Goal: Task Accomplishment & Management: Complete application form

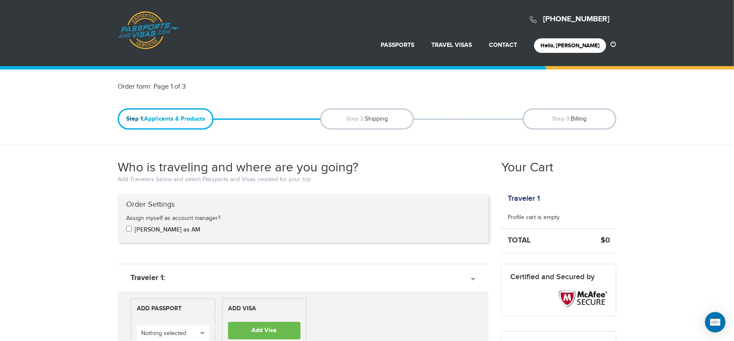
click at [349, 193] on div "Who is traveling and where are you going? Add Travelers below and select Passpo…" at bounding box center [303, 177] width 371 height 34
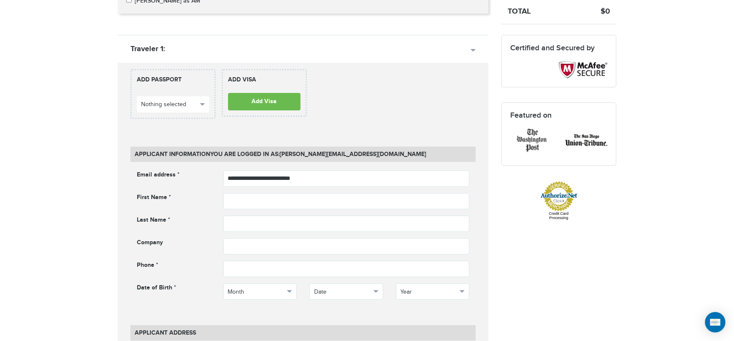
scroll to position [236, 0]
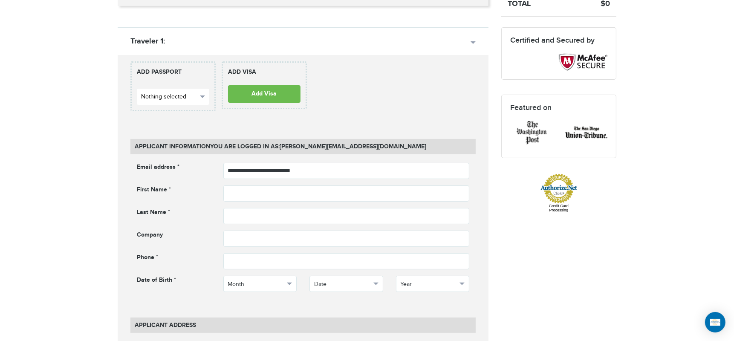
click at [177, 90] on button "Nothing selected" at bounding box center [173, 97] width 72 height 16
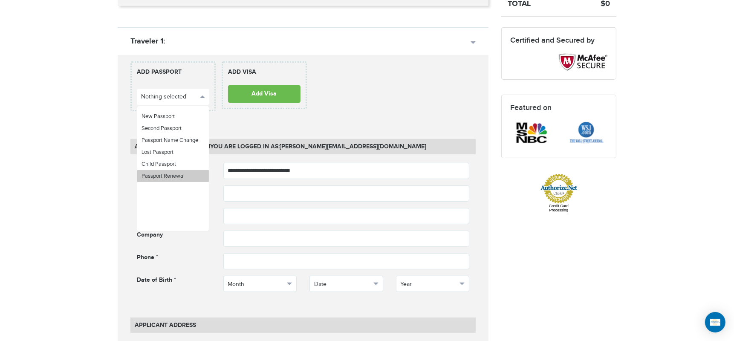
click at [178, 176] on span "Passport Renewal" at bounding box center [162, 176] width 43 height 7
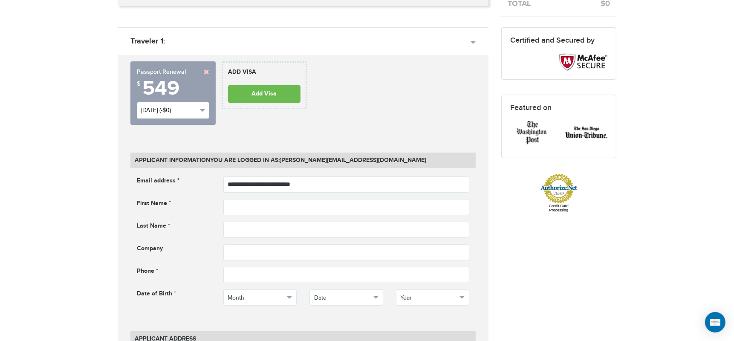
click at [196, 109] on span "Sat, Aug 16th (-$0)" at bounding box center [169, 110] width 56 height 9
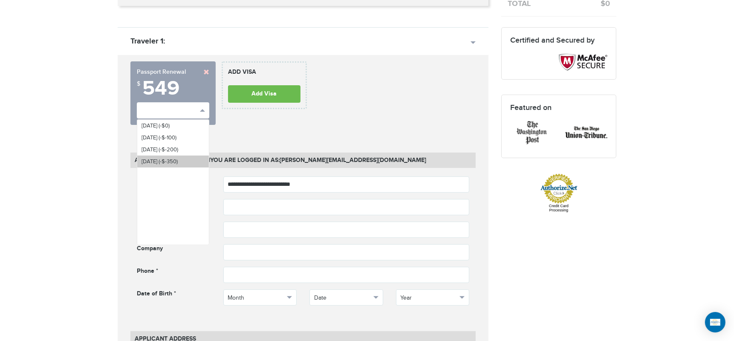
click at [168, 159] on span "Fri, Aug 29th (-$-350)" at bounding box center [159, 161] width 36 height 7
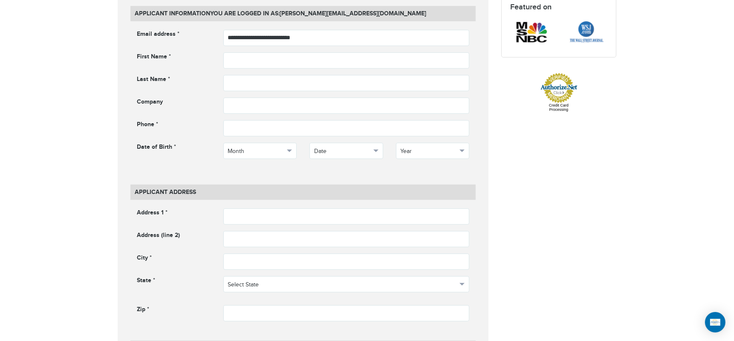
scroll to position [331, 0]
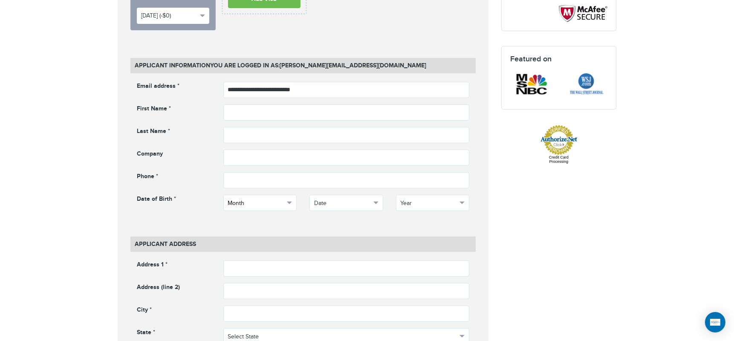
click at [277, 201] on span "Month" at bounding box center [256, 203] width 57 height 9
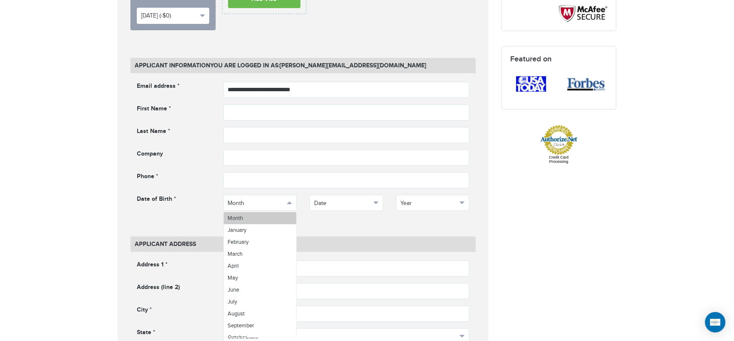
click at [268, 219] on link "Month" at bounding box center [260, 218] width 73 height 12
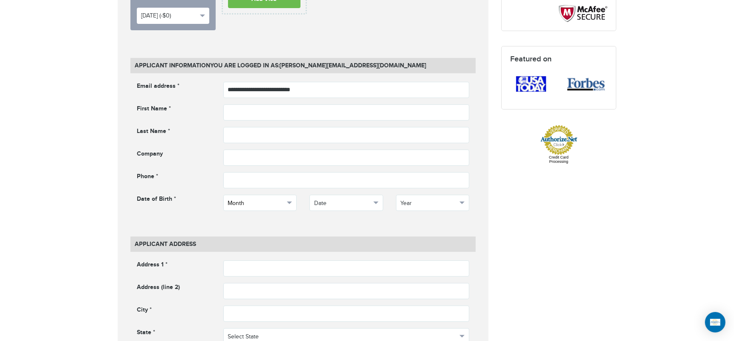
click at [280, 204] on span "Month" at bounding box center [256, 203] width 57 height 9
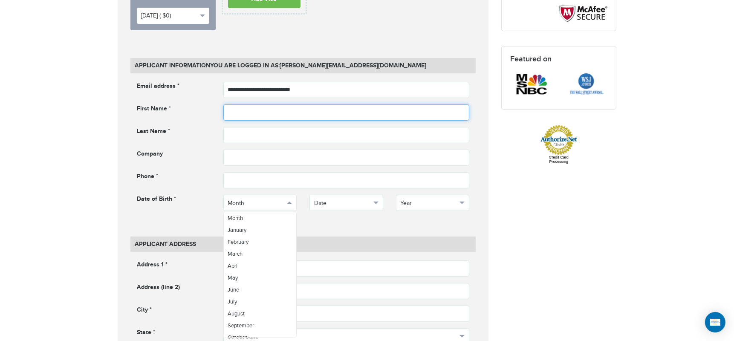
click at [299, 109] on input "text" at bounding box center [346, 112] width 246 height 16
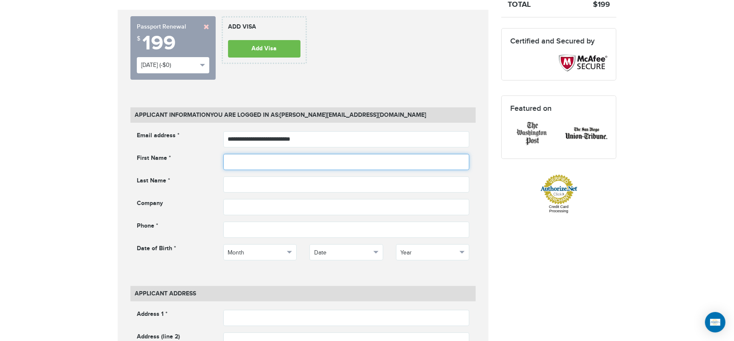
scroll to position [284, 0]
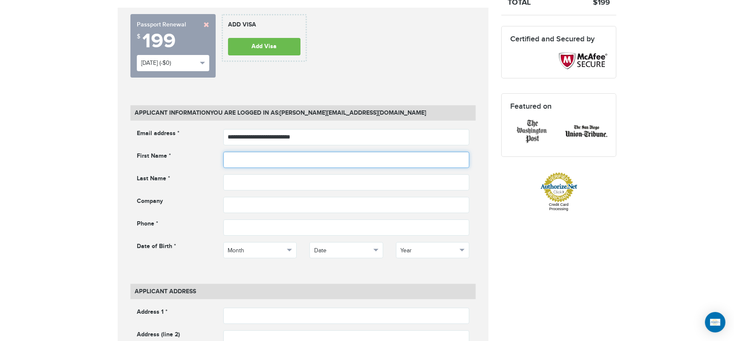
click at [268, 158] on input "text" at bounding box center [346, 160] width 246 height 16
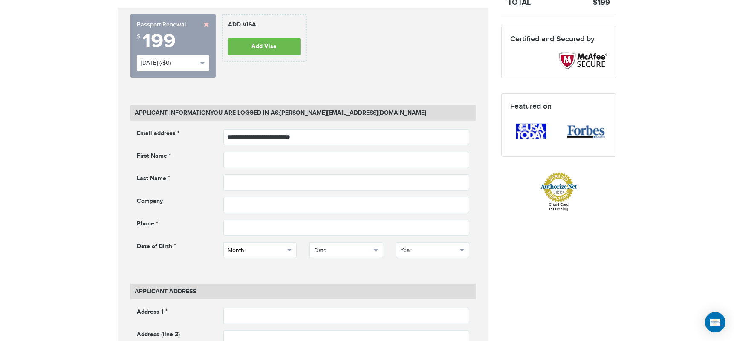
click at [276, 256] on button "Month" at bounding box center [260, 250] width 74 height 16
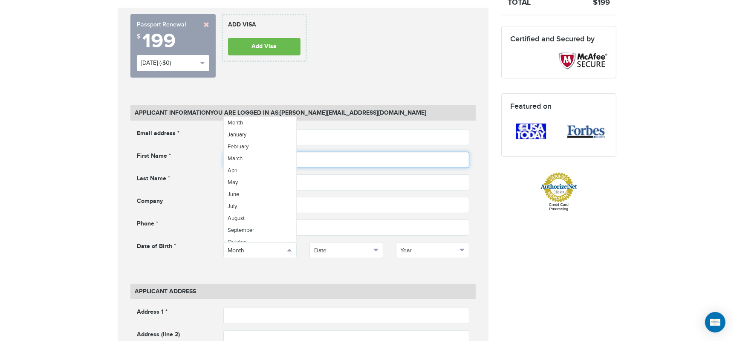
click at [340, 156] on input "text" at bounding box center [346, 160] width 246 height 16
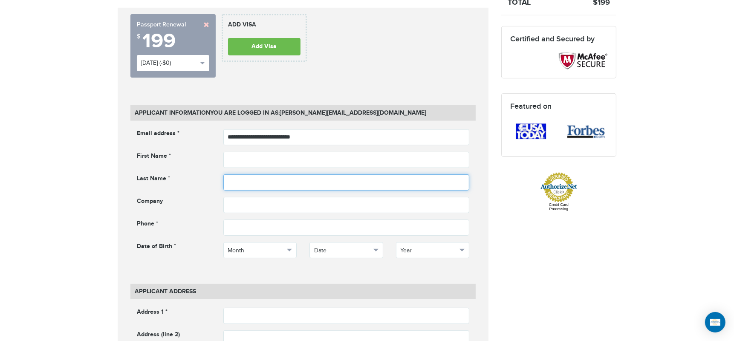
click at [252, 182] on input "text" at bounding box center [346, 182] width 246 height 16
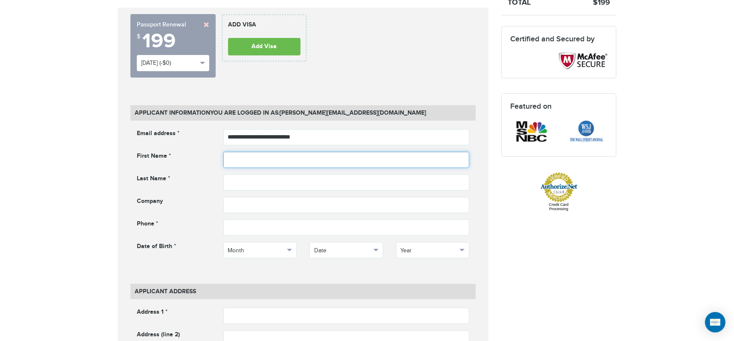
click at [236, 161] on input "text" at bounding box center [346, 160] width 246 height 16
click at [244, 158] on input "text" at bounding box center [346, 160] width 246 height 16
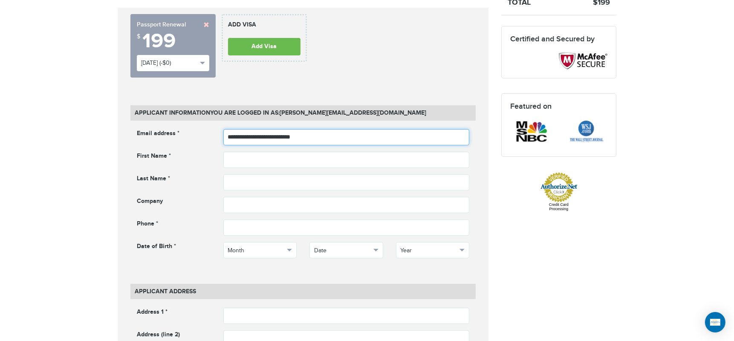
drag, startPoint x: 318, startPoint y: 133, endPoint x: 1, endPoint y: 133, distance: 316.6
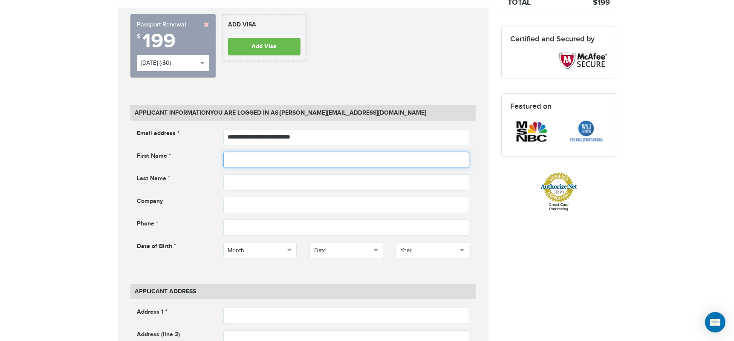
click at [256, 159] on input "text" at bounding box center [346, 160] width 246 height 16
type input "****"
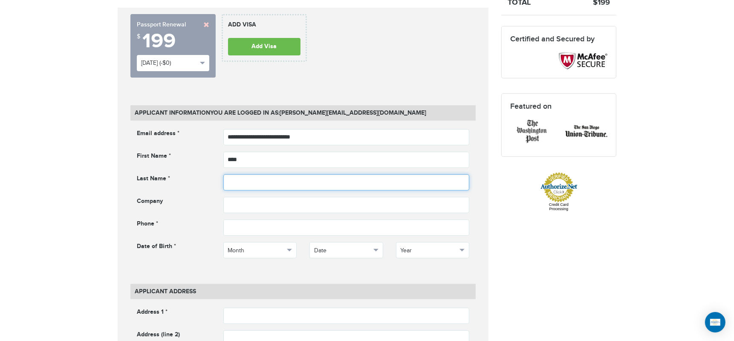
click at [258, 176] on input "text" at bounding box center [346, 182] width 246 height 16
type input "***"
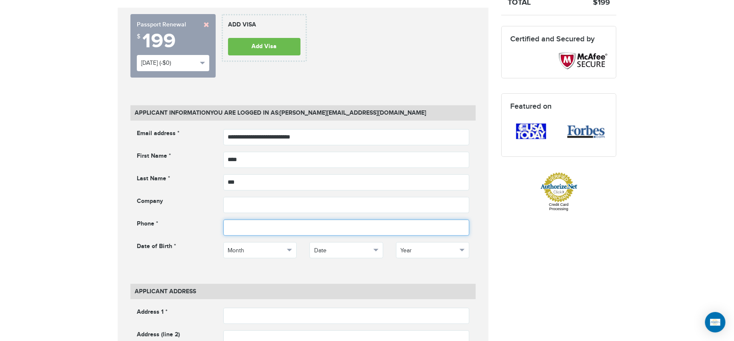
click at [262, 229] on input "phone" at bounding box center [346, 227] width 246 height 16
type input "**********"
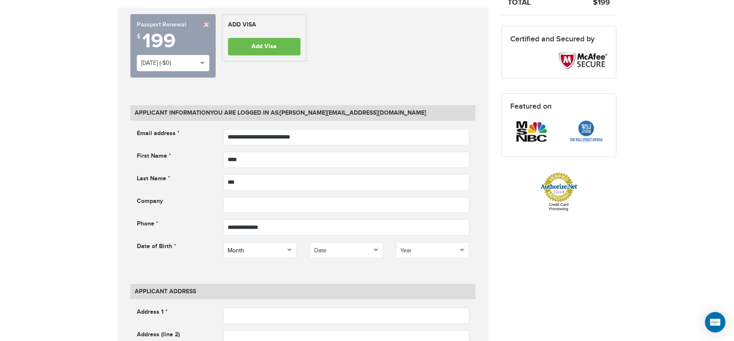
click at [281, 254] on button "Month" at bounding box center [260, 250] width 74 height 16
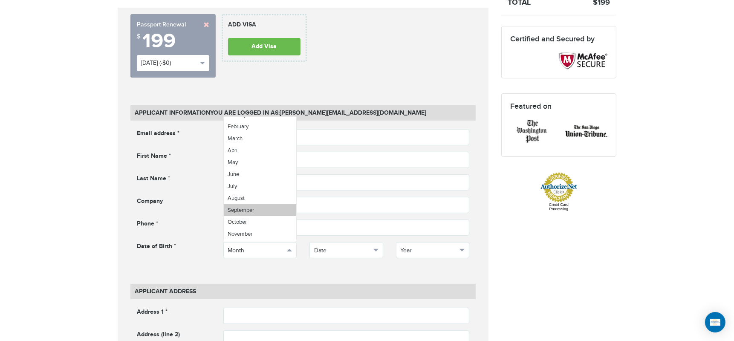
scroll to position [30, 0]
click at [243, 127] on link "March" at bounding box center [260, 128] width 73 height 12
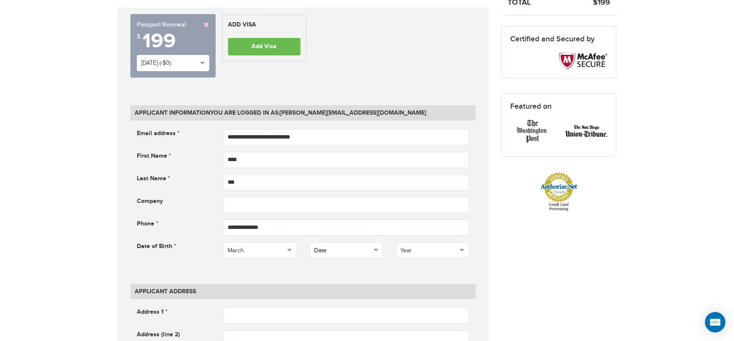
click at [341, 247] on span "Date" at bounding box center [342, 250] width 57 height 9
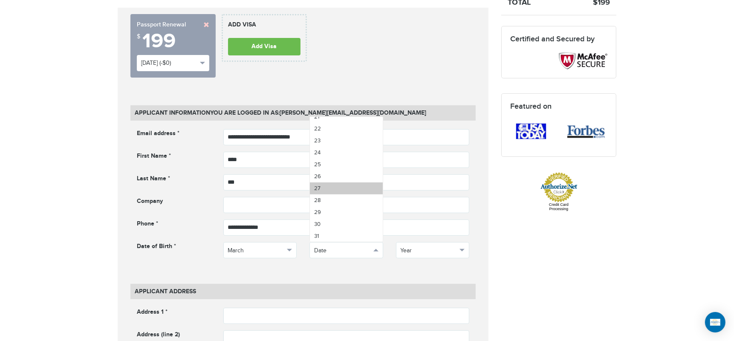
click at [330, 188] on link "27" at bounding box center [346, 188] width 73 height 12
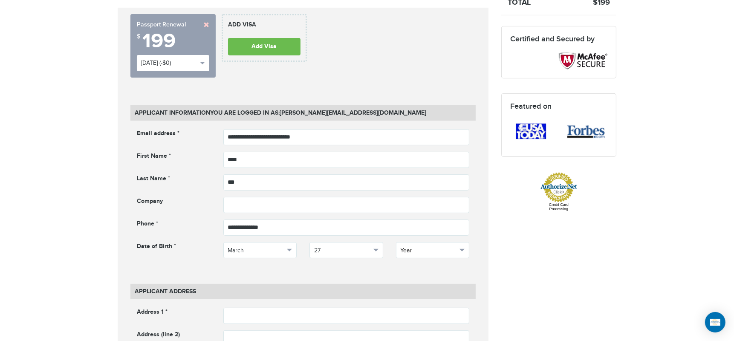
click at [439, 250] on span "Year" at bounding box center [429, 250] width 57 height 9
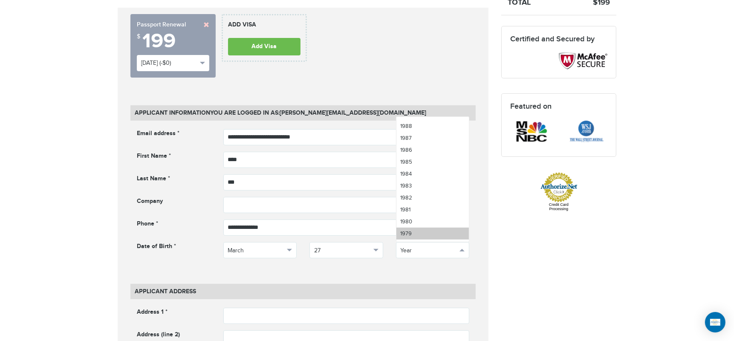
scroll to position [473, 0]
click at [411, 138] on span "1985" at bounding box center [407, 138] width 12 height 7
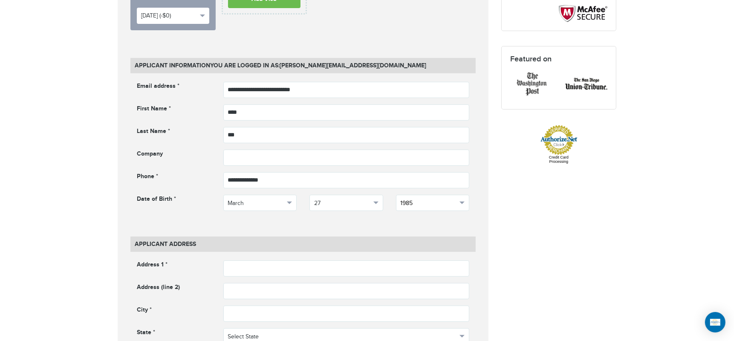
scroll to position [426, 0]
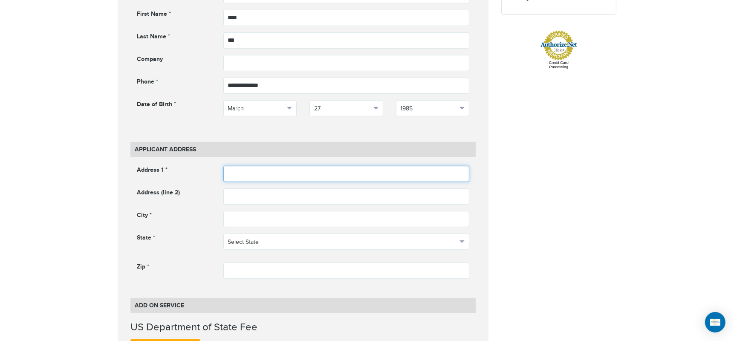
click at [247, 179] on input "text" at bounding box center [346, 174] width 246 height 16
type input "**********"
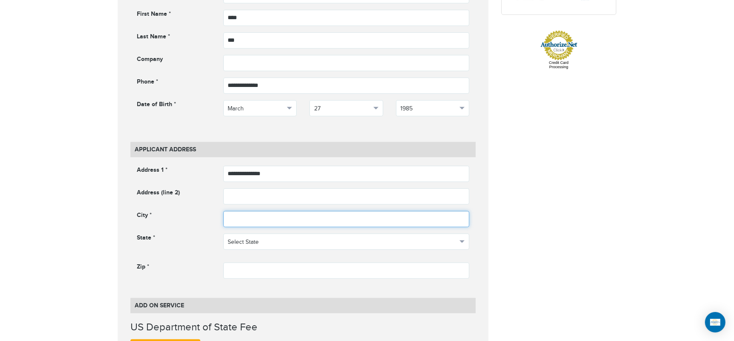
click at [252, 219] on input "text" at bounding box center [346, 219] width 246 height 16
type input "**********"
click at [341, 241] on span "Select State" at bounding box center [342, 242] width 229 height 9
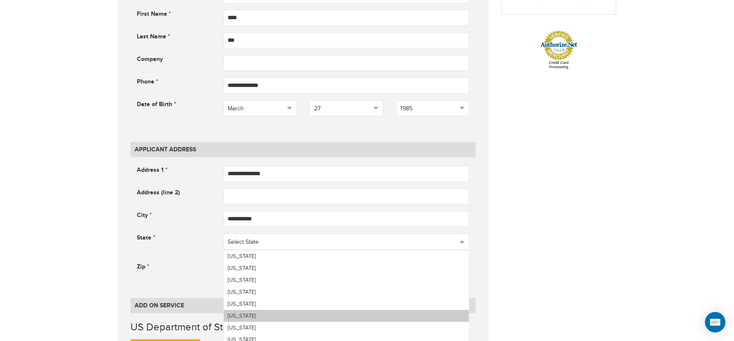
scroll to position [47, 0]
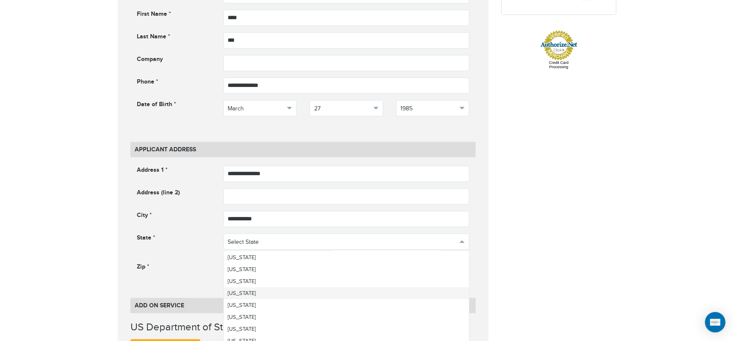
click at [243, 293] on span "Colorado" at bounding box center [242, 293] width 28 height 7
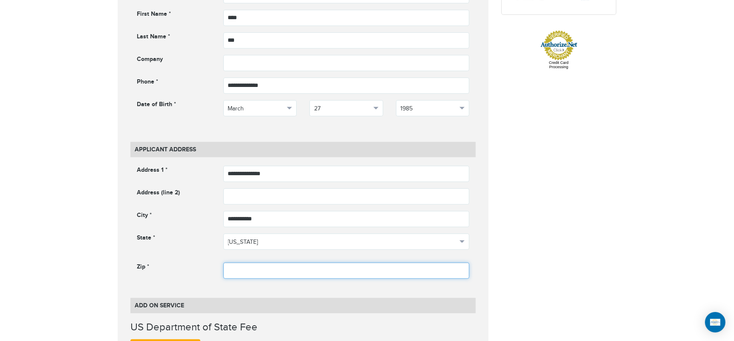
click at [252, 273] on input "text" at bounding box center [346, 270] width 246 height 16
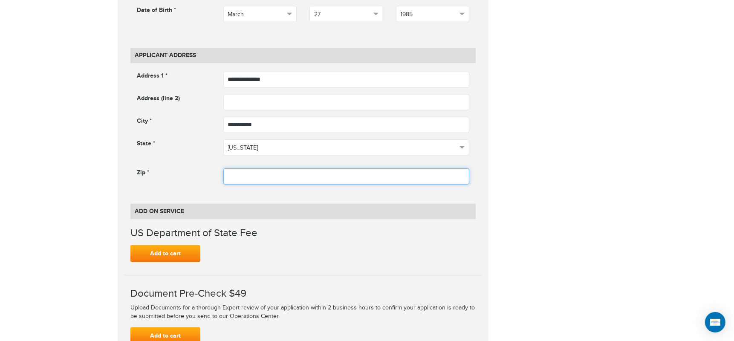
scroll to position [521, 0]
click at [296, 178] on input "text" at bounding box center [346, 175] width 246 height 16
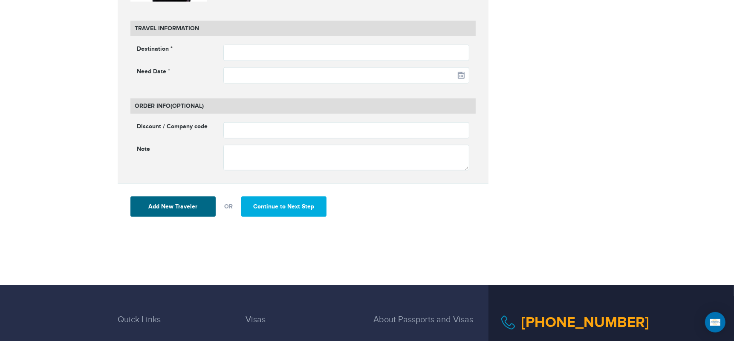
scroll to position [1089, 0]
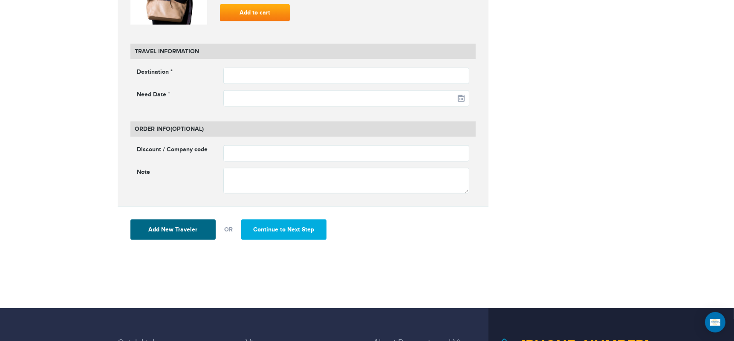
type input "*****"
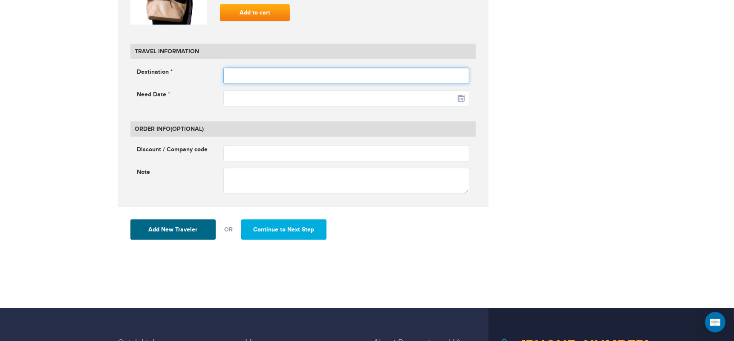
click at [255, 80] on input "text" at bounding box center [346, 76] width 246 height 16
type input "*"
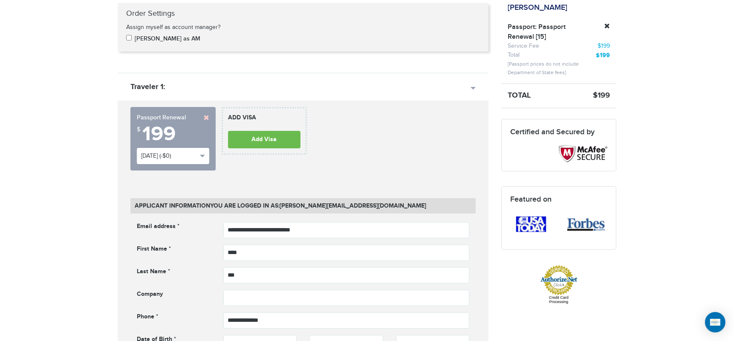
scroll to position [189, 0]
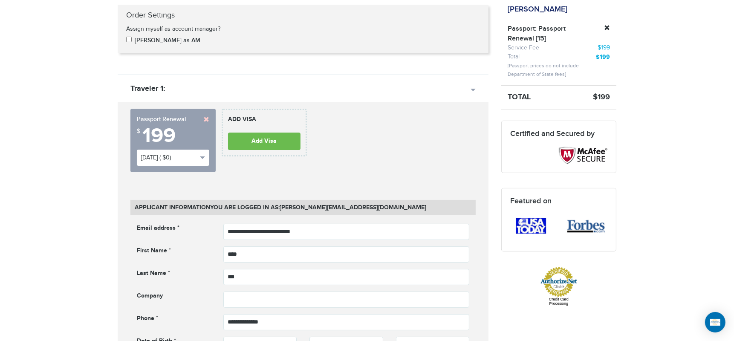
type input "******"
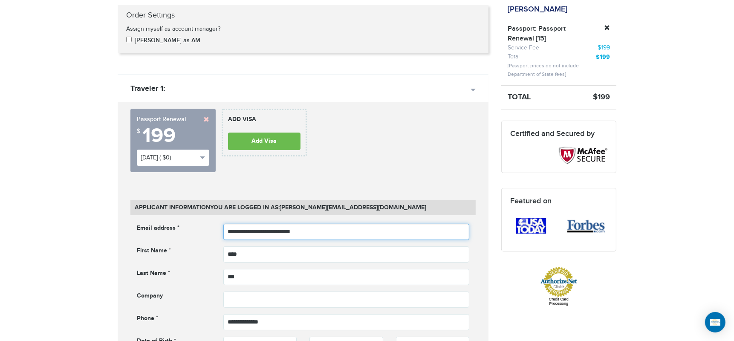
drag, startPoint x: 334, startPoint y: 228, endPoint x: 147, endPoint y: 251, distance: 187.7
click at [147, 253] on fieldset "**********" at bounding box center [302, 295] width 345 height 142
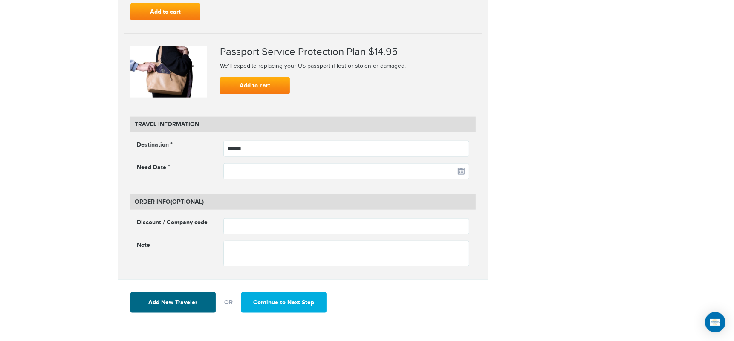
scroll to position [1136, 0]
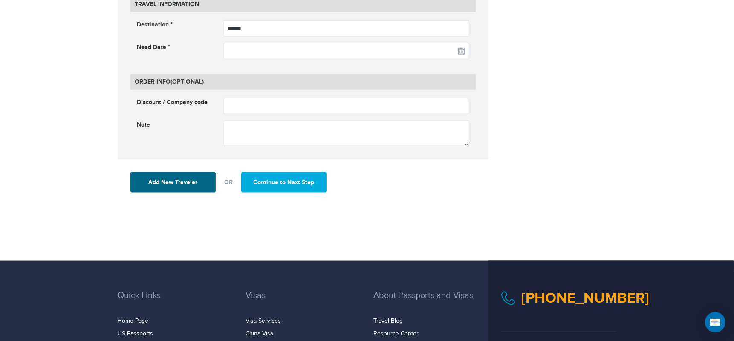
type input "**********"
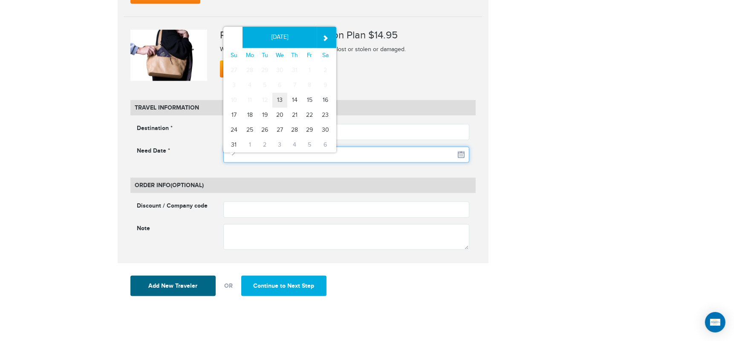
scroll to position [994, 0]
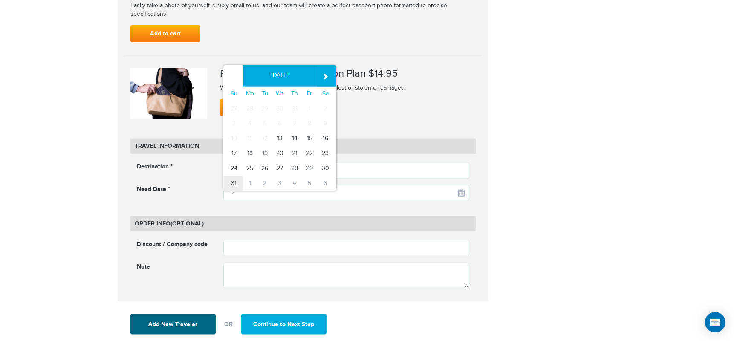
click at [234, 185] on td "31" at bounding box center [232, 183] width 19 height 15
type input "**********"
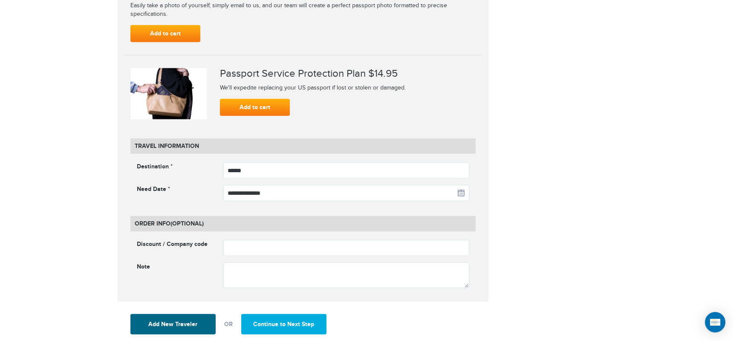
scroll to position [1041, 0]
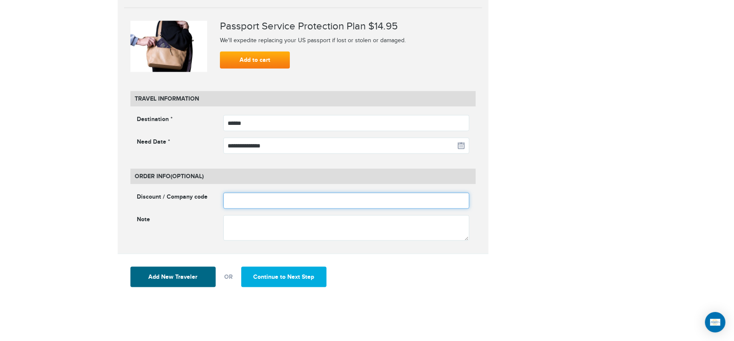
click at [243, 203] on input "text" at bounding box center [346, 201] width 246 height 16
type input "********"
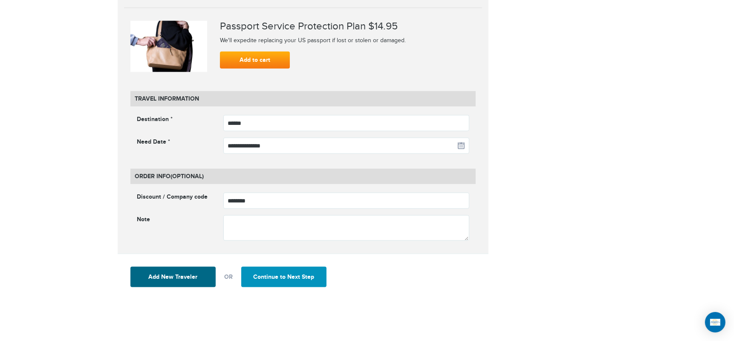
click at [288, 274] on button "Continue to Next Step" at bounding box center [283, 277] width 85 height 20
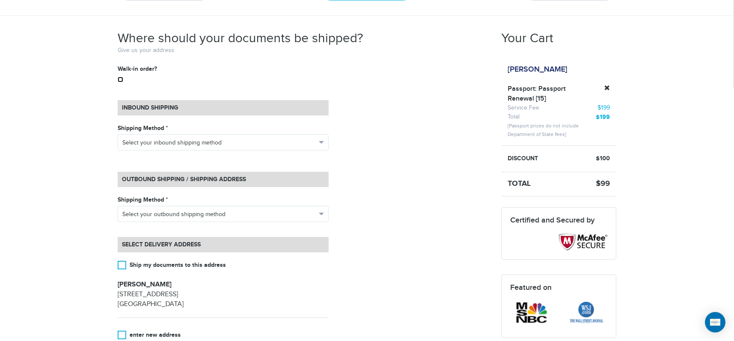
scroll to position [142, 0]
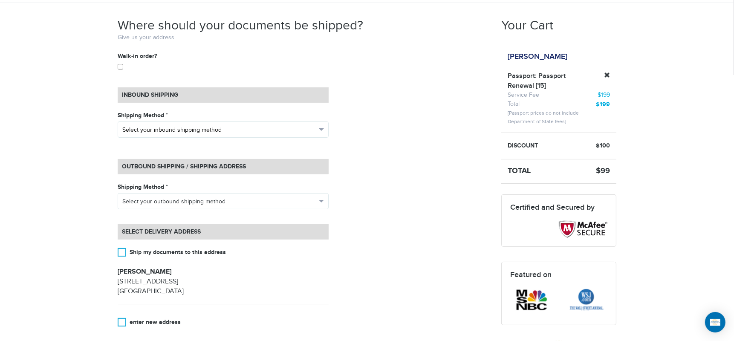
click at [174, 127] on span "Select your inbound shipping method" at bounding box center [219, 130] width 194 height 9
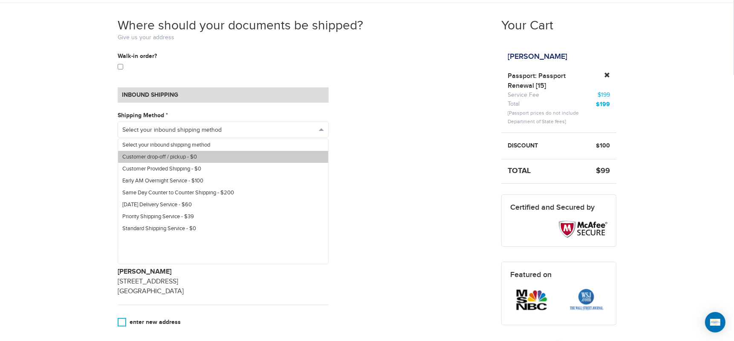
click at [173, 155] on span "Customer drop-off / pickup - $0" at bounding box center [159, 156] width 75 height 7
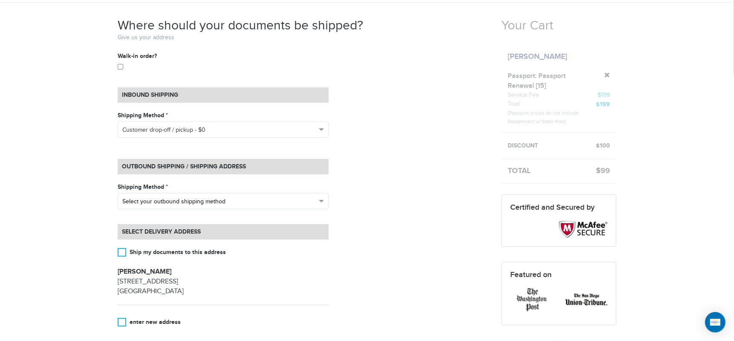
click at [173, 199] on span "Select your outbound shipping method" at bounding box center [219, 201] width 194 height 9
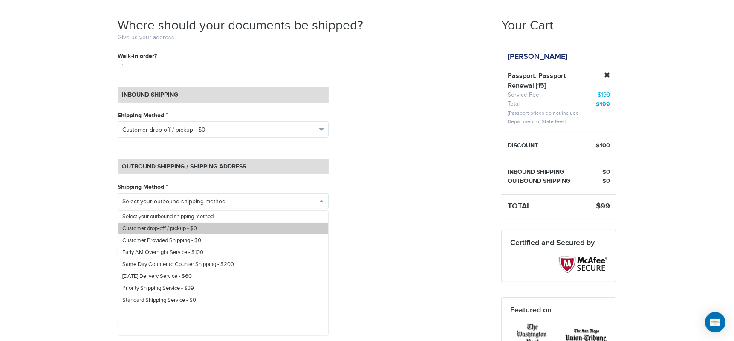
click at [156, 227] on span "Customer drop-off / pickup - $0" at bounding box center [159, 228] width 75 height 7
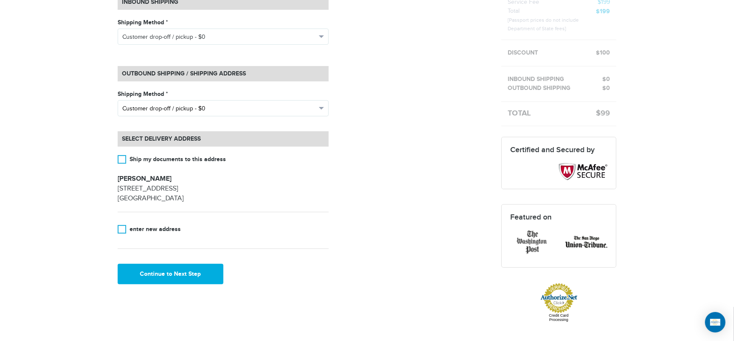
scroll to position [236, 0]
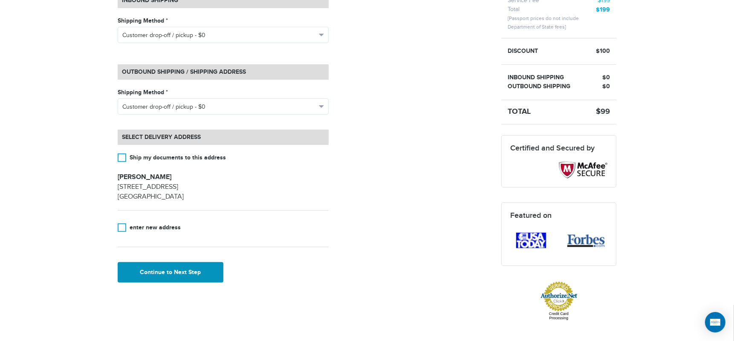
click at [185, 271] on button "Continue to Next Step" at bounding box center [171, 272] width 106 height 20
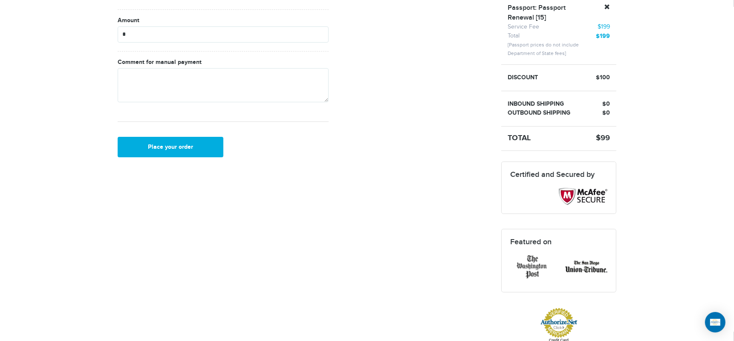
scroll to position [189, 0]
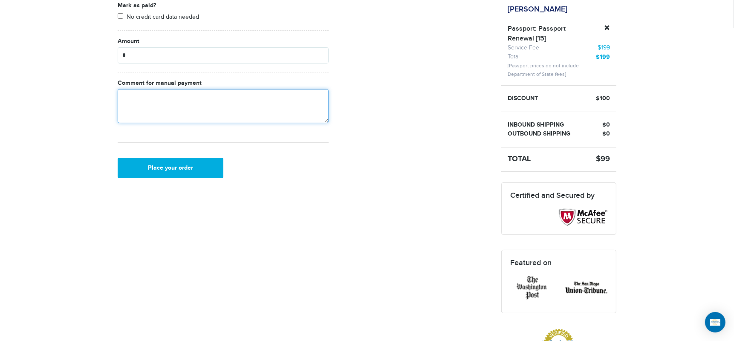
click at [171, 105] on textarea at bounding box center [223, 106] width 211 height 34
type textarea "*"
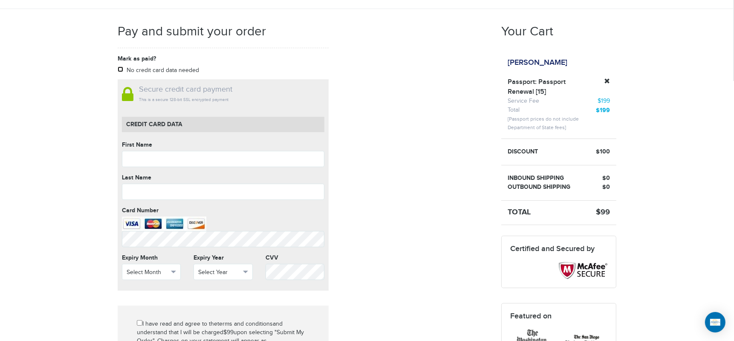
scroll to position [95, 0]
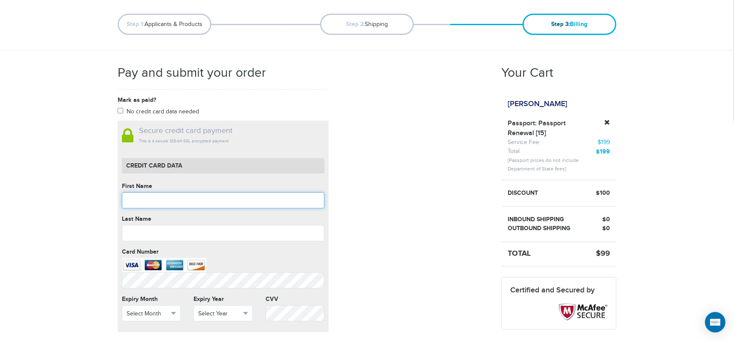
click at [196, 205] on input "text" at bounding box center [223, 200] width 202 height 16
type input "****"
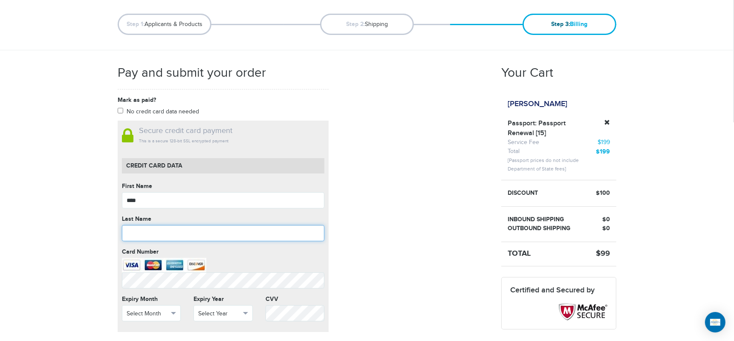
click at [154, 234] on input "text" at bounding box center [223, 233] width 202 height 16
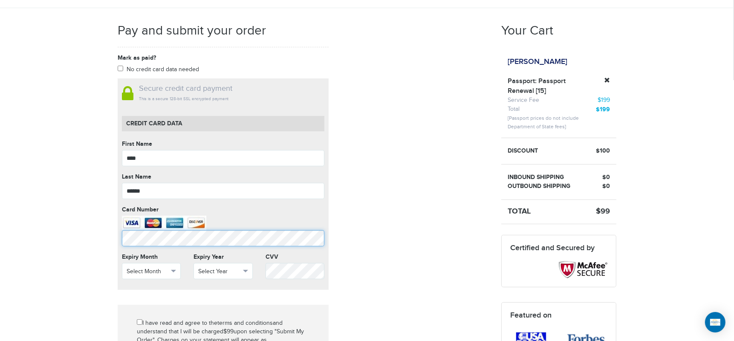
scroll to position [189, 0]
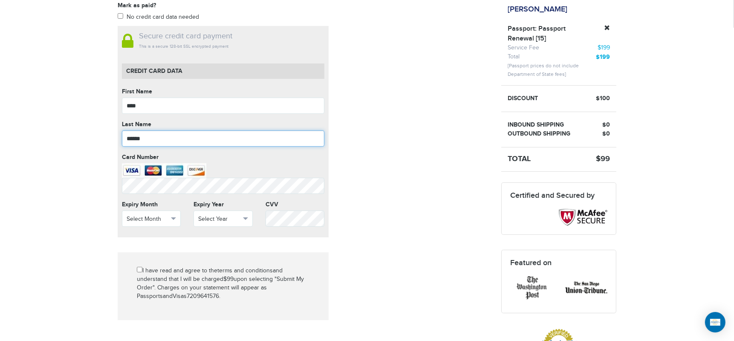
drag, startPoint x: 161, startPoint y: 141, endPoint x: 57, endPoint y: 138, distance: 104.4
click at [57, 138] on div "720-964-1576 Passports & Visas.com Hello, william Passports Passport Renewal Ne…" at bounding box center [367, 250] width 734 height 879
type input "***"
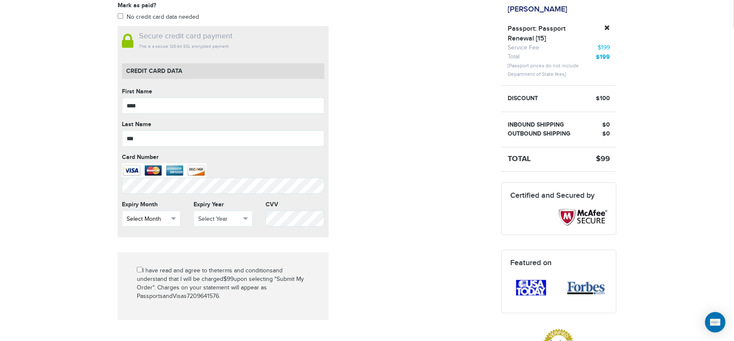
click at [170, 214] on button "Select Month" at bounding box center [151, 218] width 59 height 16
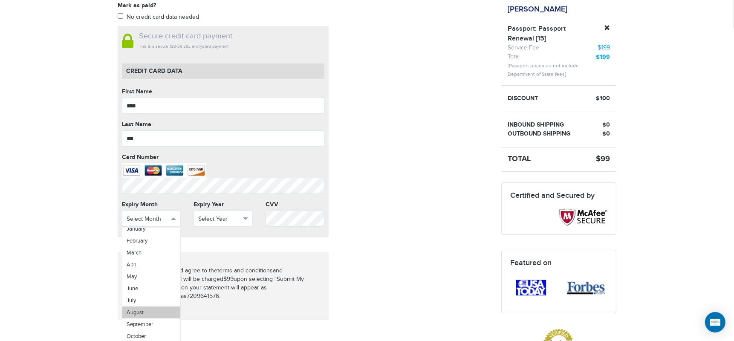
scroll to position [30, 0]
click at [145, 299] on link "August" at bounding box center [151, 299] width 58 height 12
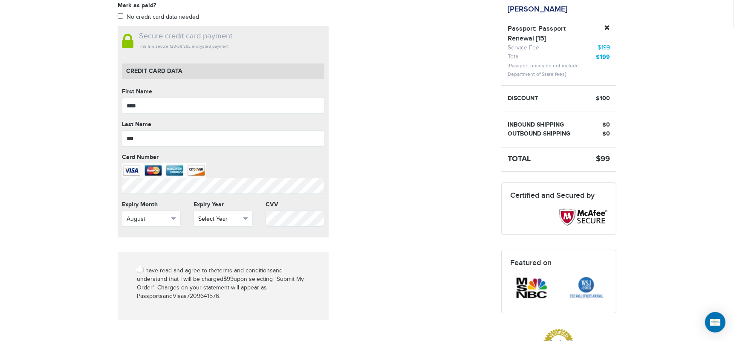
click at [233, 220] on span "Select Year" at bounding box center [219, 219] width 42 height 9
click at [223, 265] on link "2027" at bounding box center [223, 270] width 58 height 12
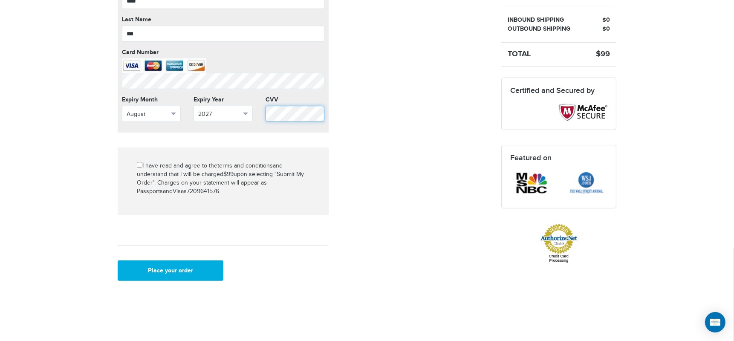
scroll to position [331, 0]
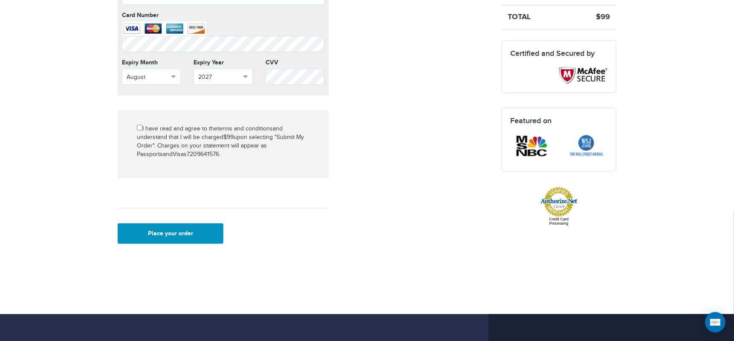
click at [175, 231] on button "Place your order" at bounding box center [171, 233] width 106 height 20
